Goal: Task Accomplishment & Management: Manage account settings

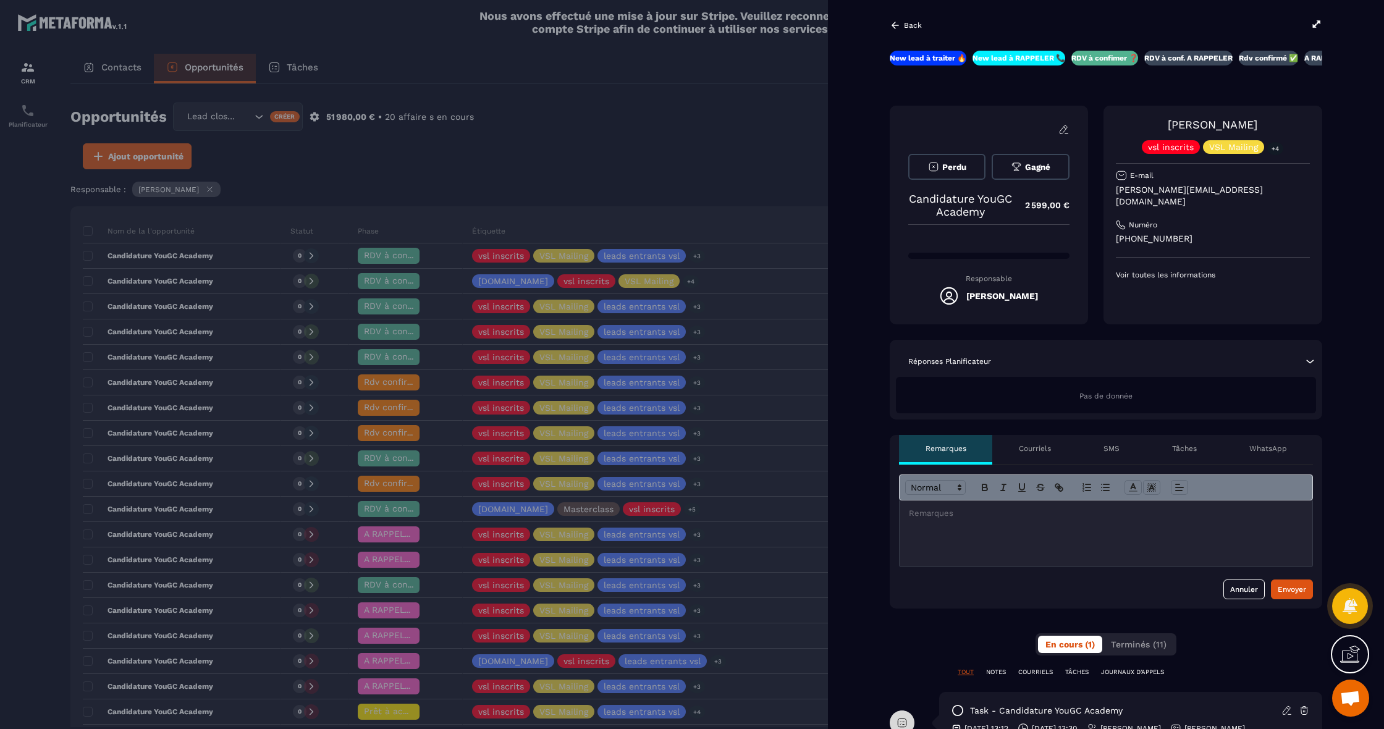
scroll to position [0, 2]
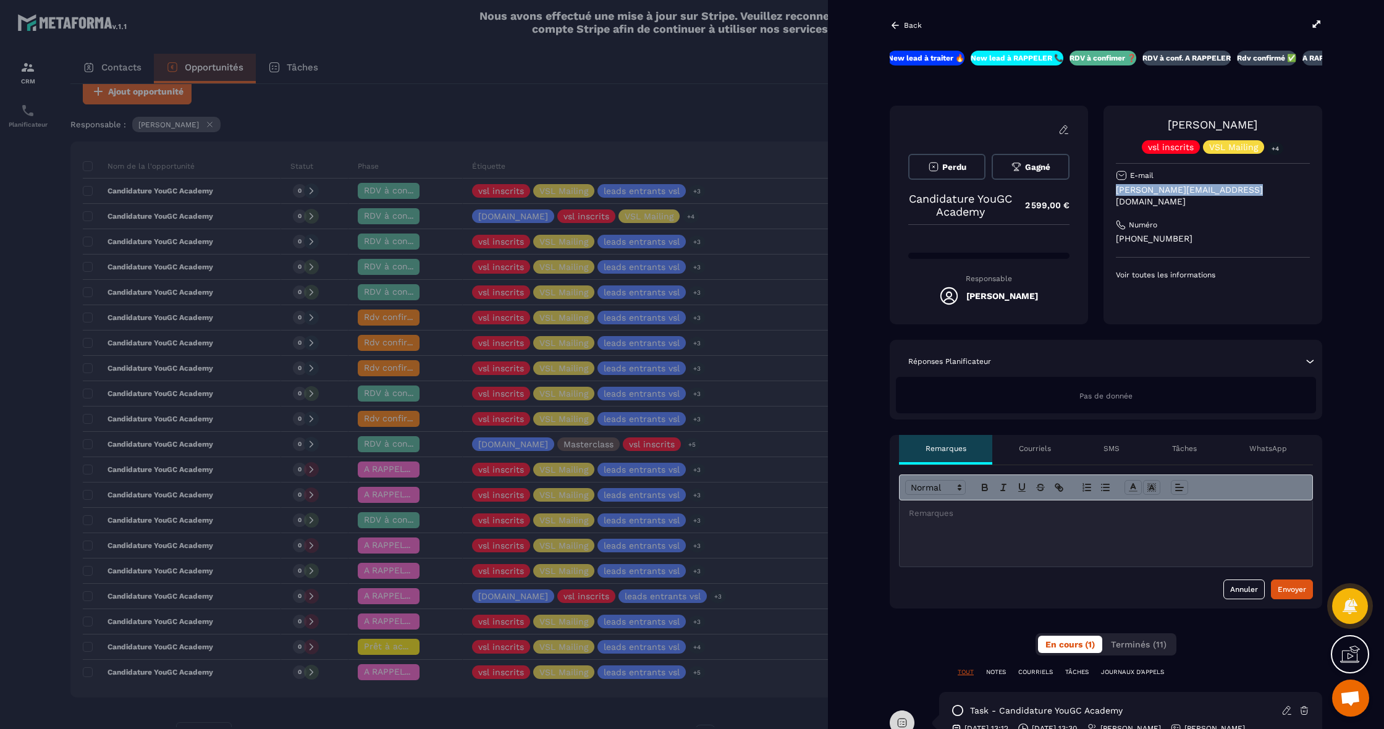
drag, startPoint x: 1259, startPoint y: 185, endPoint x: 1112, endPoint y: 187, distance: 147.0
click at [1112, 187] on div "[PERSON_NAME] vsl inscrits VSL Mailing +4 E-mail [PERSON_NAME][EMAIL_ADDRESS][D…" at bounding box center [1212, 215] width 219 height 219
copy p "[PERSON_NAME][EMAIL_ADDRESS][DOMAIN_NAME]"
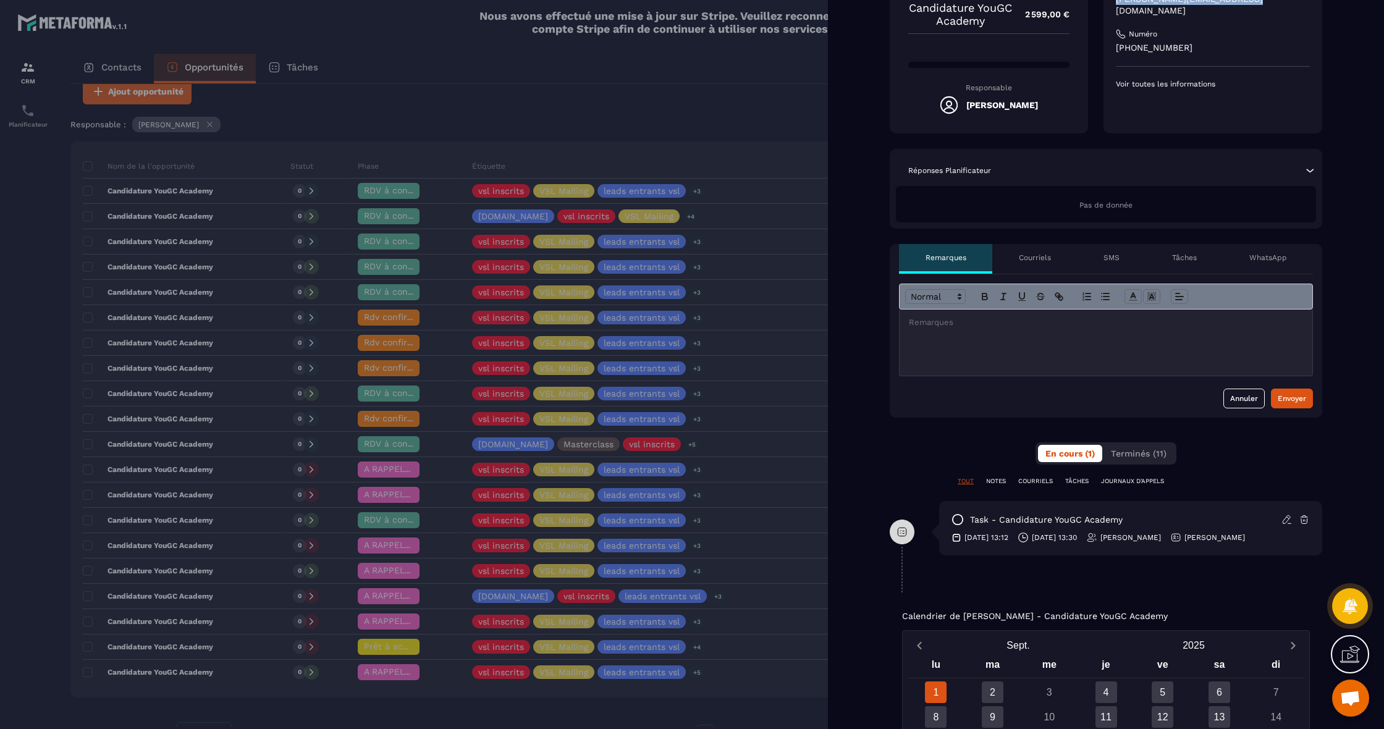
scroll to position [191, 0]
click at [984, 479] on div "TOUT NOTES COURRIELS TÂCHES JOURNAUX D'APPELS" at bounding box center [1105, 480] width 432 height 9
click at [1170, 455] on button "Terminés (11)" at bounding box center [1138, 452] width 70 height 17
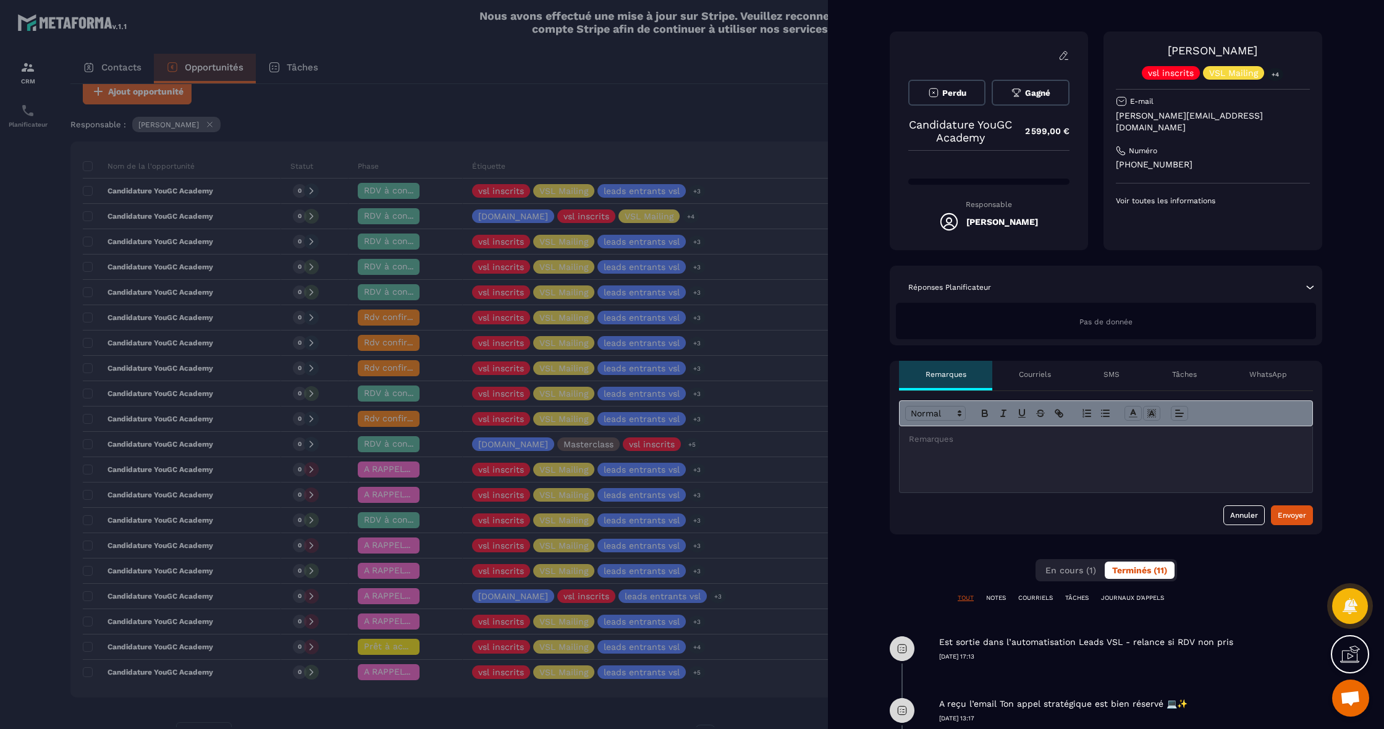
scroll to position [75, 0]
click at [1066, 570] on span "En cours (1)" at bounding box center [1070, 569] width 51 height 10
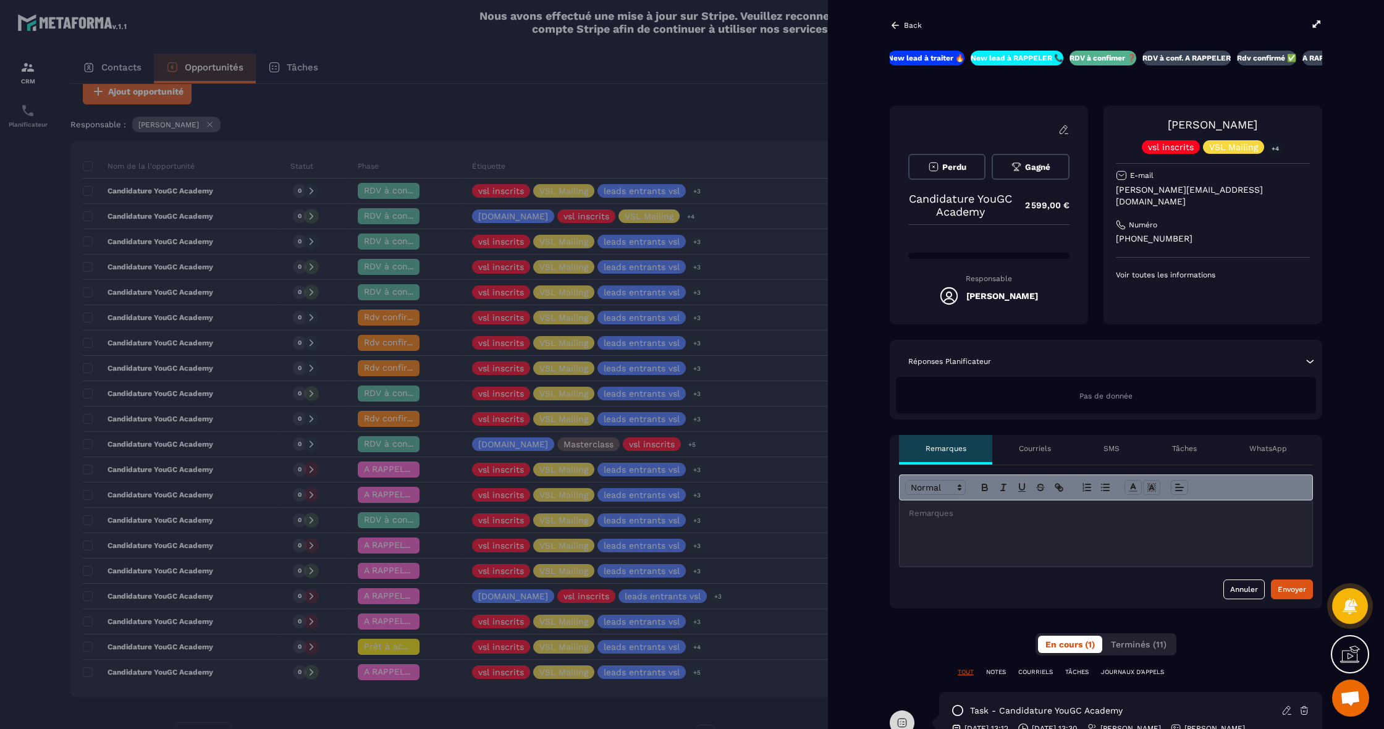
scroll to position [0, 0]
click at [1319, 24] on icon at bounding box center [1316, 24] width 11 height 11
click at [317, 356] on div at bounding box center [692, 364] width 1384 height 729
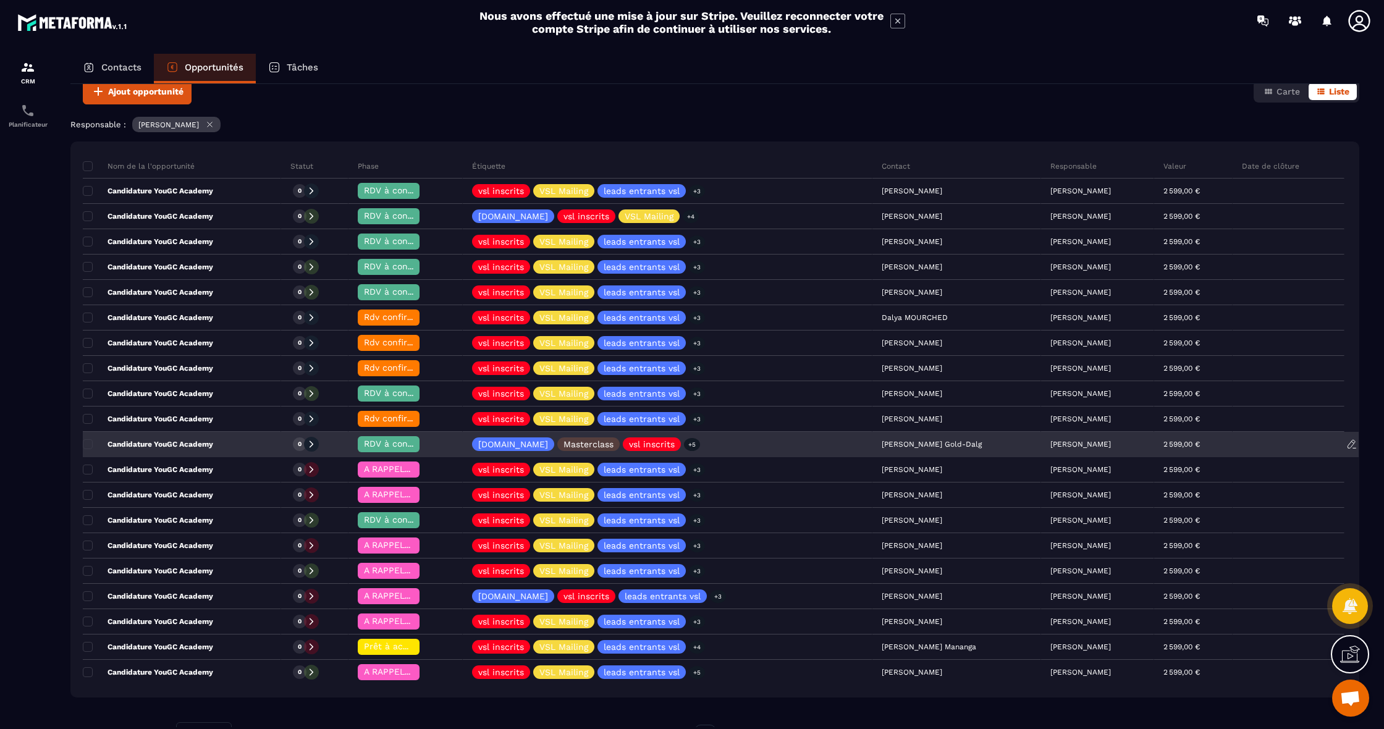
click at [178, 441] on p "Candidature YouGC Academy" at bounding box center [148, 444] width 130 height 10
